Goal: Find specific page/section: Find specific page/section

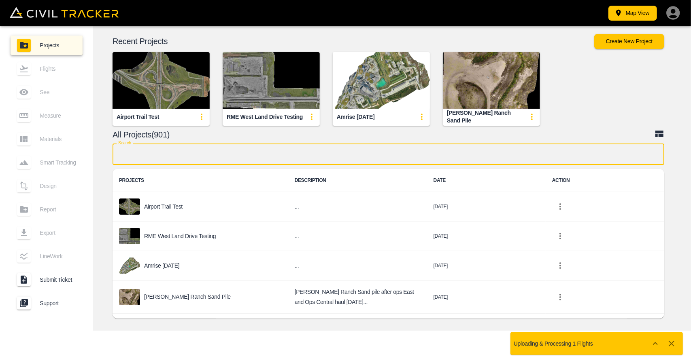
click at [262, 153] on input "text" at bounding box center [387, 154] width 551 height 21
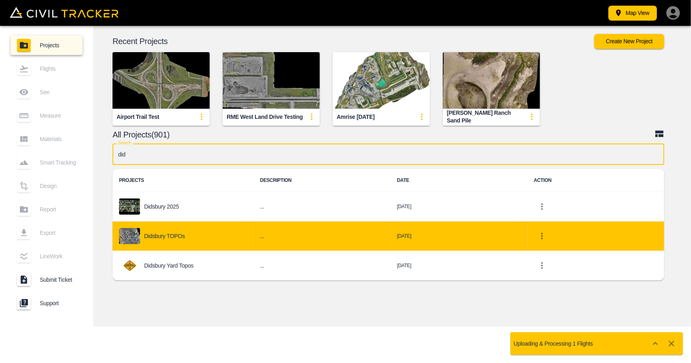
type input "did"
click at [206, 240] on div "Didsbury TOPOs" at bounding box center [183, 236] width 128 height 16
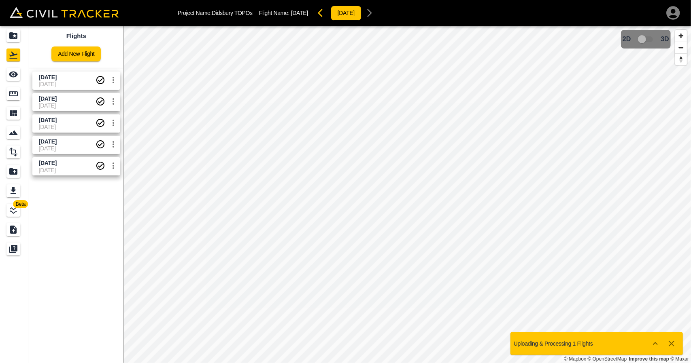
drag, startPoint x: 57, startPoint y: 79, endPoint x: 37, endPoint y: 79, distance: 20.2
click at [57, 79] on span "[DATE]" at bounding box center [48, 77] width 18 height 6
click at [19, 79] on div "See" at bounding box center [13, 74] width 14 height 13
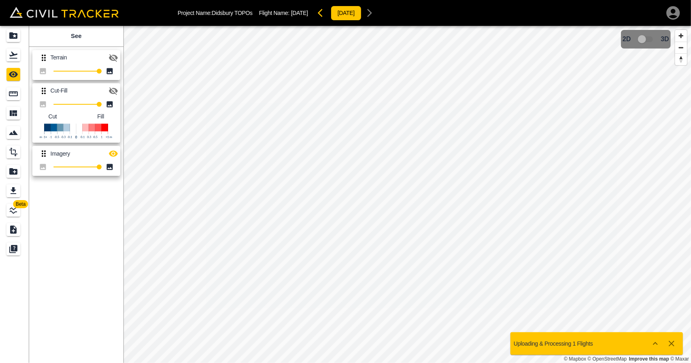
click at [112, 91] on icon "button" at bounding box center [113, 91] width 9 height 8
click at [113, 151] on icon "button" at bounding box center [113, 154] width 9 height 6
click at [114, 85] on button "button" at bounding box center [113, 91] width 16 height 16
click at [114, 59] on icon "button" at bounding box center [113, 58] width 10 height 10
click at [116, 89] on icon "button" at bounding box center [113, 91] width 9 height 8
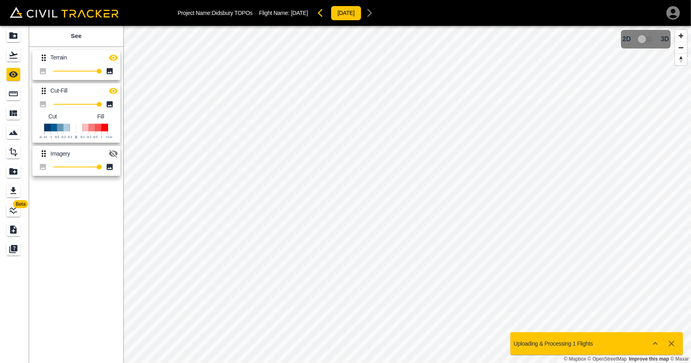
click at [115, 58] on icon "button" at bounding box center [113, 58] width 10 height 10
click at [112, 157] on icon "button" at bounding box center [113, 154] width 10 height 10
click at [111, 89] on icon "button" at bounding box center [113, 91] width 9 height 6
click at [112, 56] on icon "button" at bounding box center [113, 58] width 9 height 6
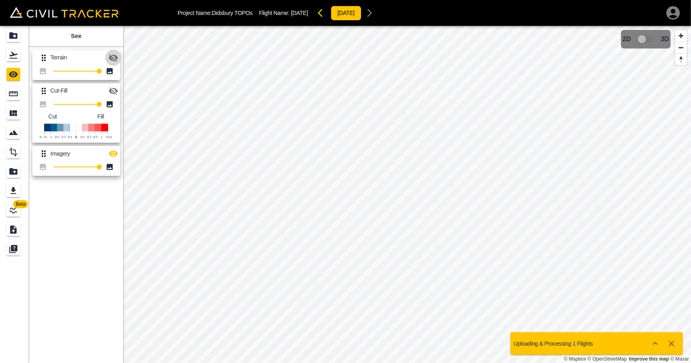
click at [113, 58] on icon "button" at bounding box center [113, 58] width 9 height 8
drag, startPoint x: 19, startPoint y: 55, endPoint x: 16, endPoint y: 34, distance: 21.3
click at [19, 55] on div "Flights" at bounding box center [13, 55] width 14 height 13
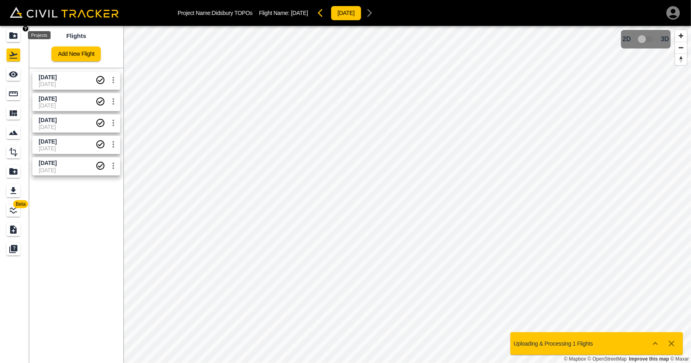
click at [16, 33] on icon "Projects" at bounding box center [13, 36] width 10 height 10
